Goal: Navigation & Orientation: Understand site structure

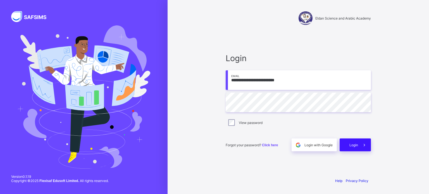
click at [345, 148] on div "Login" at bounding box center [354, 144] width 31 height 13
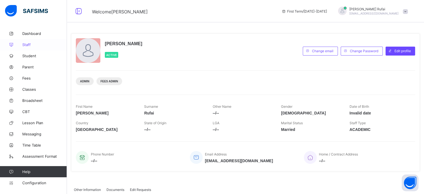
click at [30, 44] on span "Staff" at bounding box center [44, 44] width 45 height 4
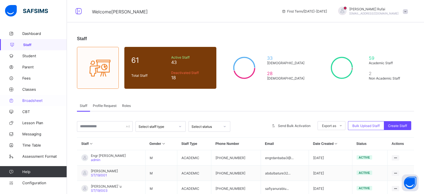
click at [27, 97] on link "Broadsheet" at bounding box center [33, 100] width 67 height 11
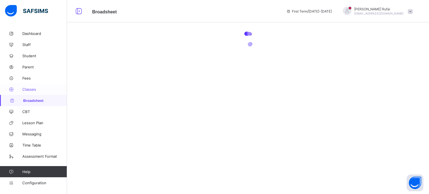
click at [28, 92] on link "Classes" at bounding box center [33, 89] width 67 height 11
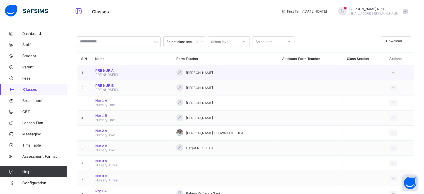
click at [410, 67] on td "View Class Assign form Teacher" at bounding box center [399, 72] width 29 height 15
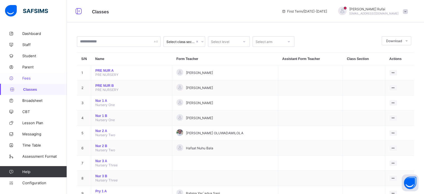
click at [24, 76] on span "Fees" at bounding box center [44, 78] width 45 height 4
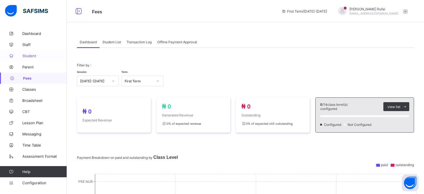
click at [28, 59] on link "Student" at bounding box center [33, 55] width 67 height 11
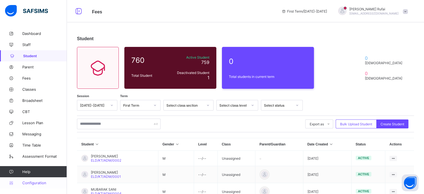
click at [26, 181] on span "Configuration" at bounding box center [44, 183] width 44 height 4
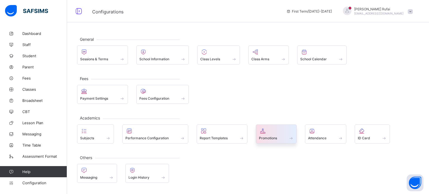
click at [274, 131] on div at bounding box center [276, 131] width 35 height 7
